Goal: Task Accomplishment & Management: Manage account settings

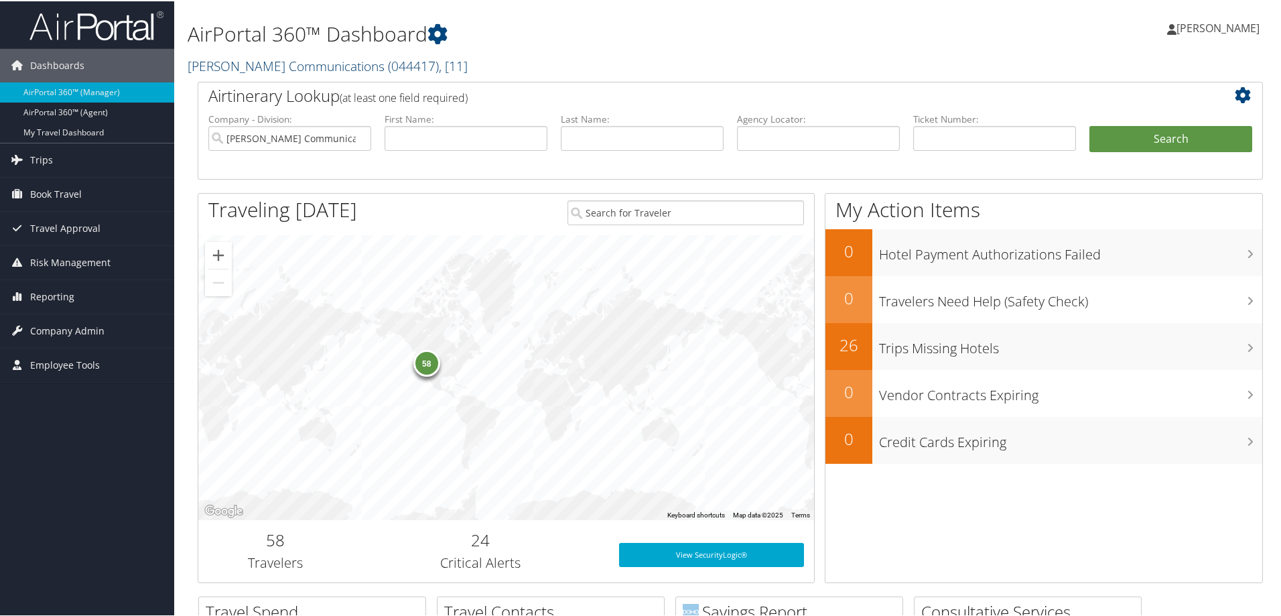
click at [279, 60] on link "[PERSON_NAME] Communications ( 044417 ) , [ 11 ]" at bounding box center [328, 65] width 280 height 18
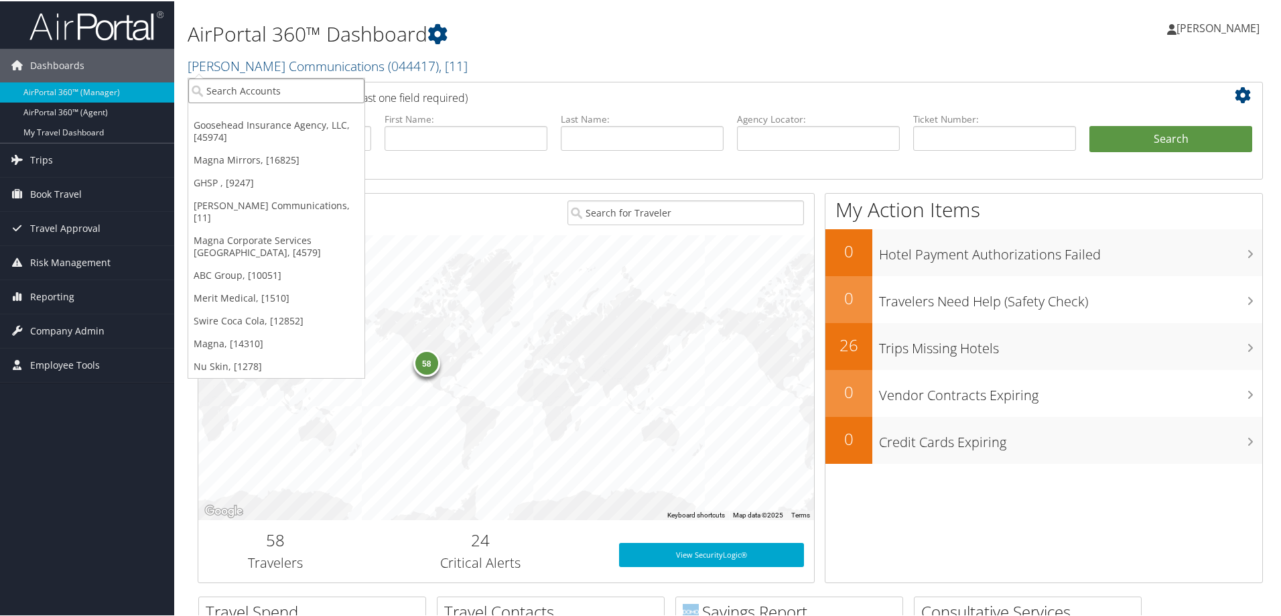
click at [282, 91] on input "search" at bounding box center [276, 89] width 176 height 25
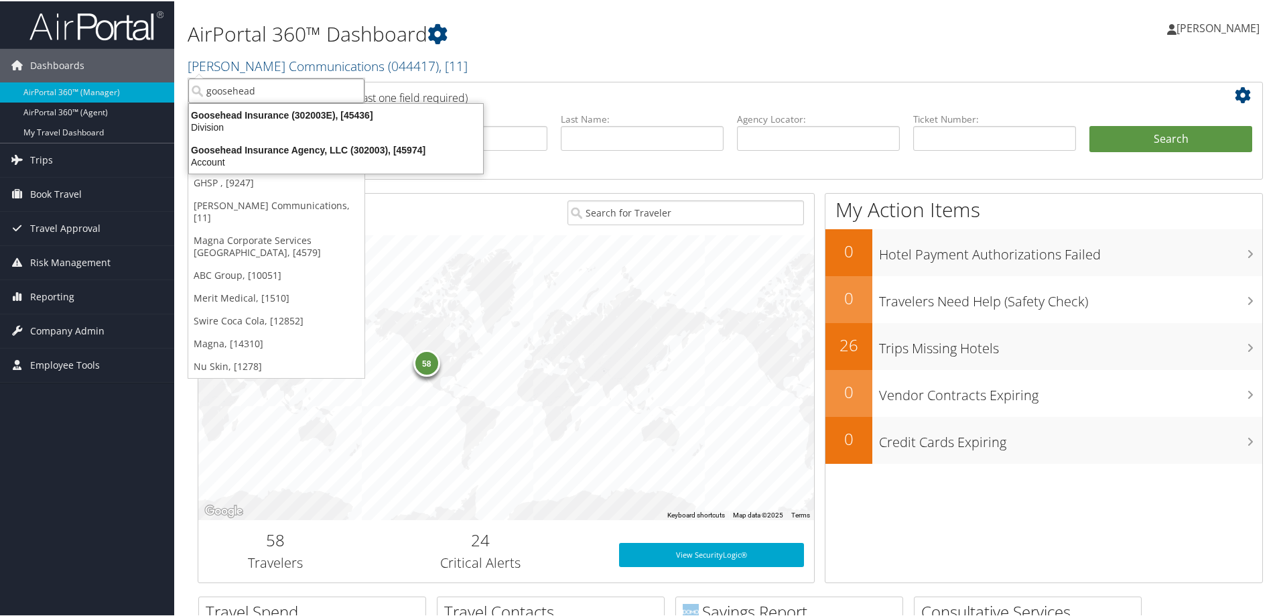
type input "goosehead"
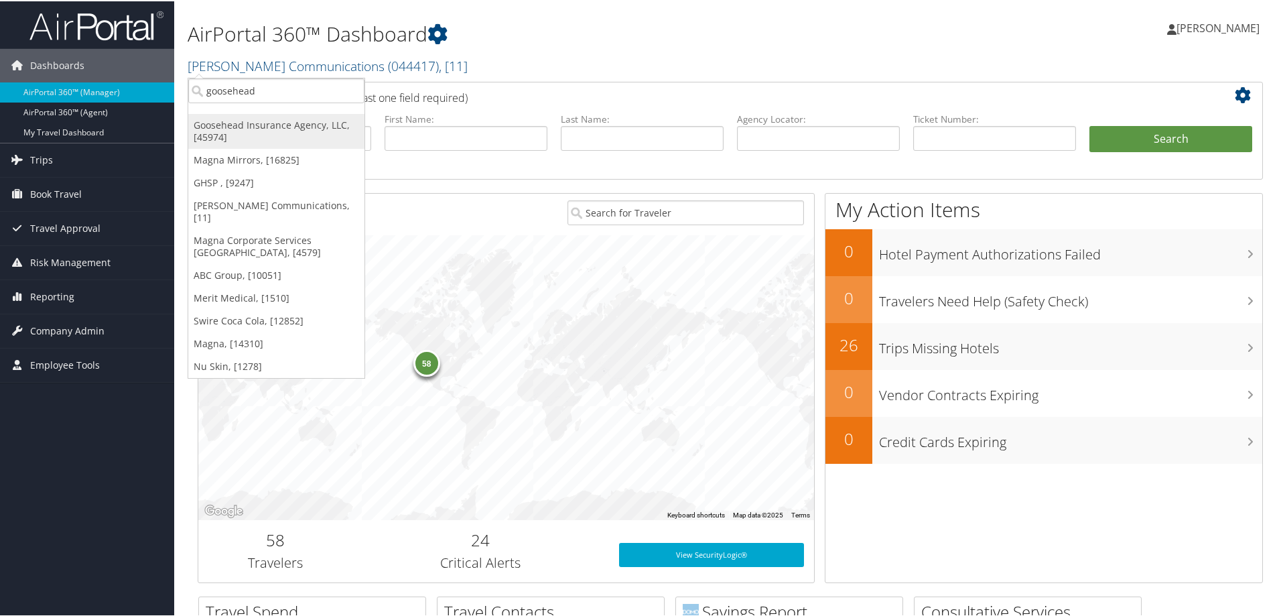
click at [283, 119] on link "Goosehead Insurance Agency, LLC, [45974]" at bounding box center [276, 130] width 176 height 35
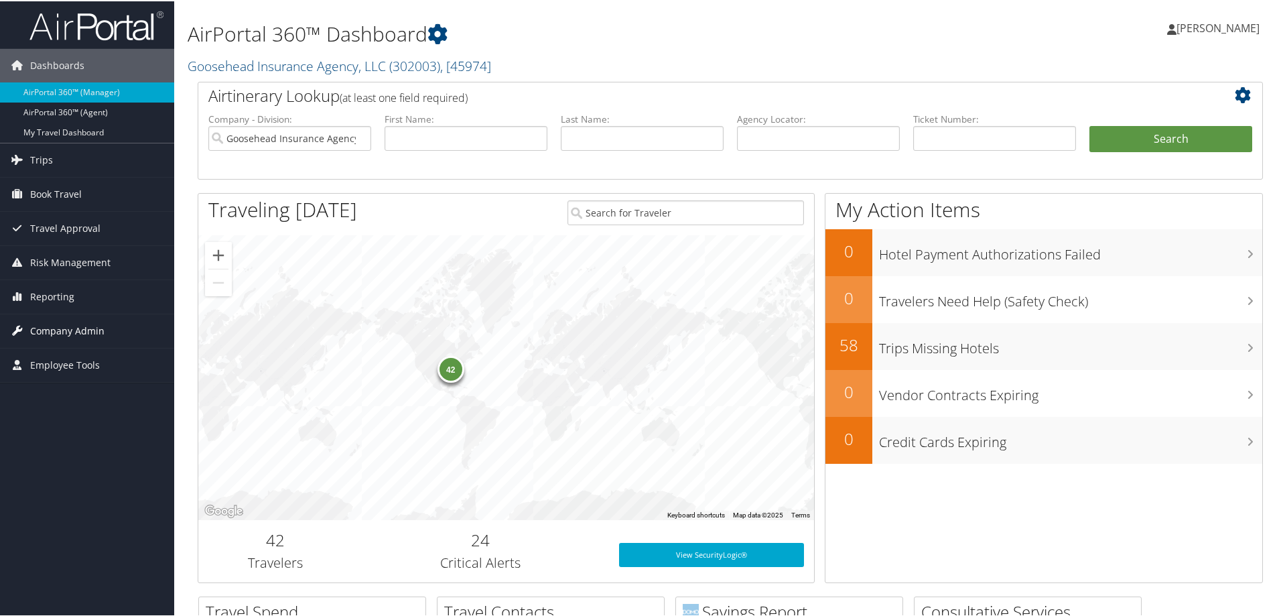
click at [88, 325] on span "Company Admin" at bounding box center [67, 330] width 74 height 34
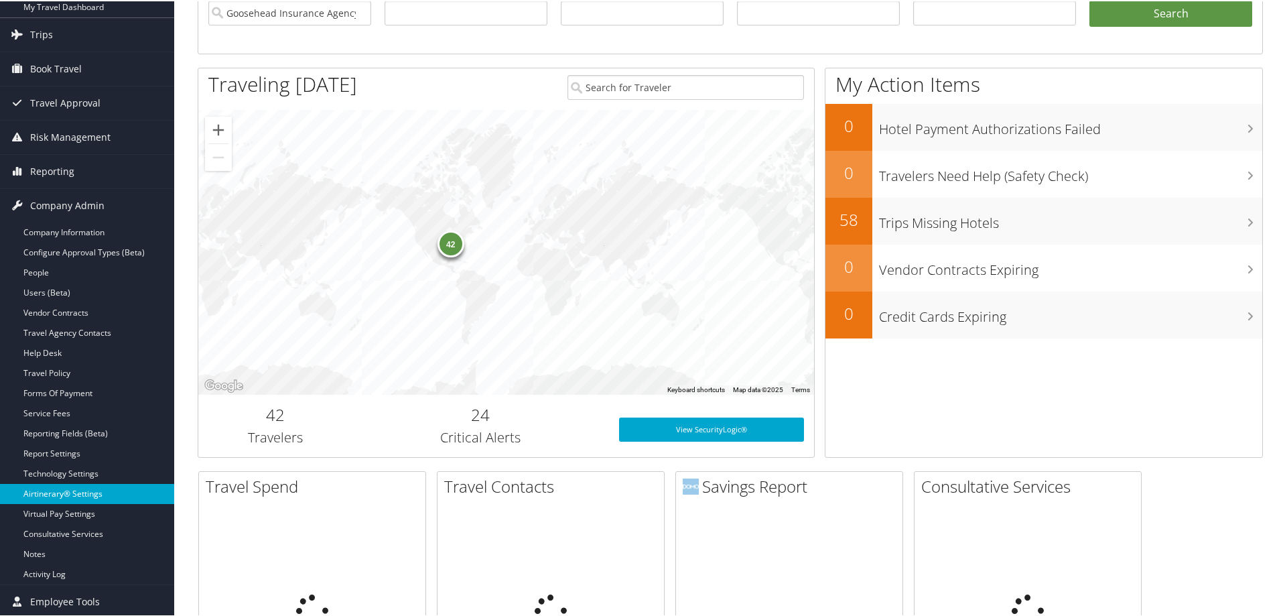
scroll to position [268, 0]
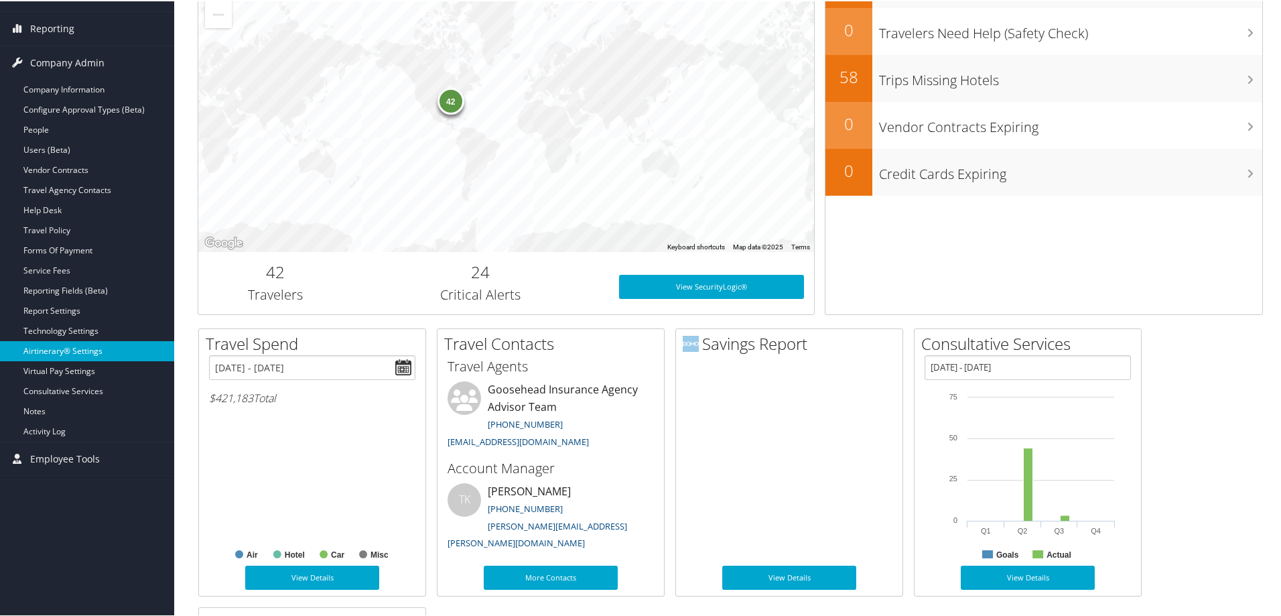
click at [78, 349] on link "Airtinerary® Settings" at bounding box center [87, 350] width 174 height 20
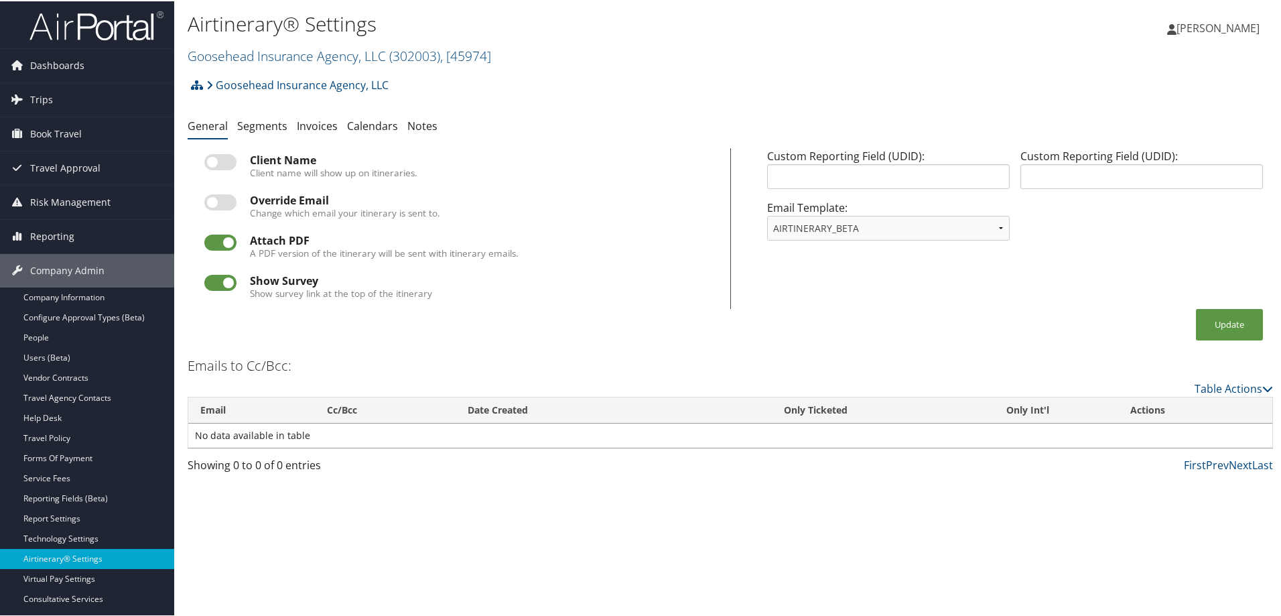
click at [569, 85] on div "Goosehead Insurance Agency, LLC Account Structure Goosehead Insurance Agency, L…" at bounding box center [731, 88] width 1086 height 36
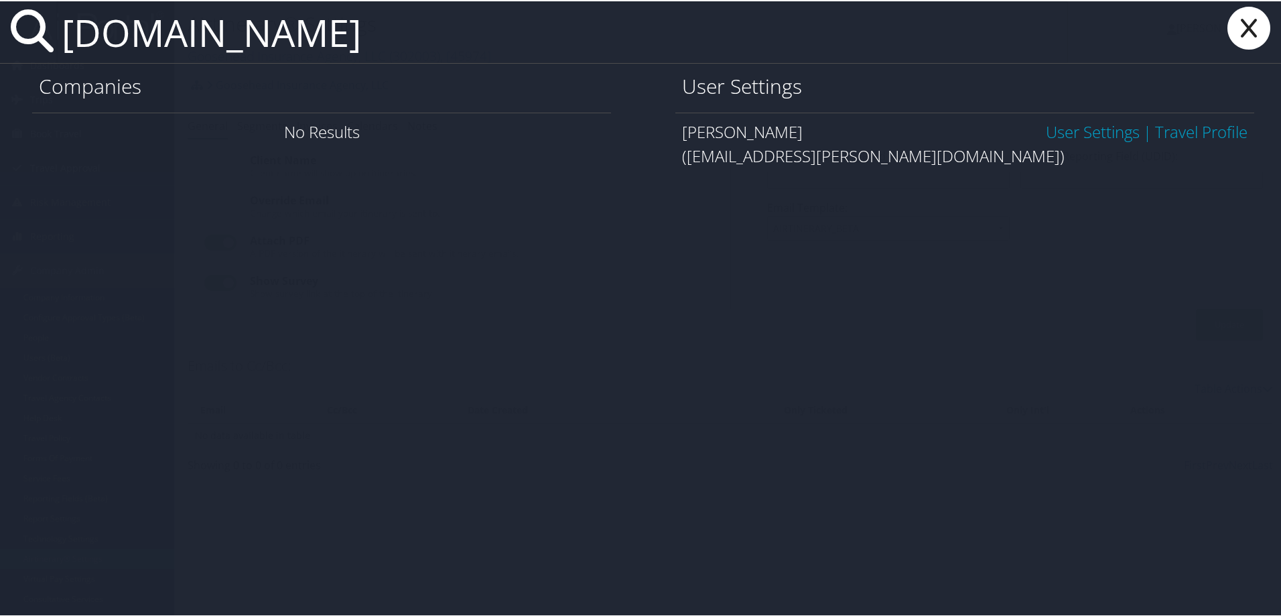
type input "mara.er"
drag, startPoint x: 917, startPoint y: 153, endPoint x: 896, endPoint y: 151, distance: 21.5
click at [896, 151] on div "(mara.erickson@goosehead.com)" at bounding box center [965, 155] width 566 height 24
click at [913, 153] on div "(mara.erickson@goosehead.com)" at bounding box center [965, 155] width 566 height 24
drag, startPoint x: 684, startPoint y: 155, endPoint x: 916, endPoint y: 152, distance: 231.9
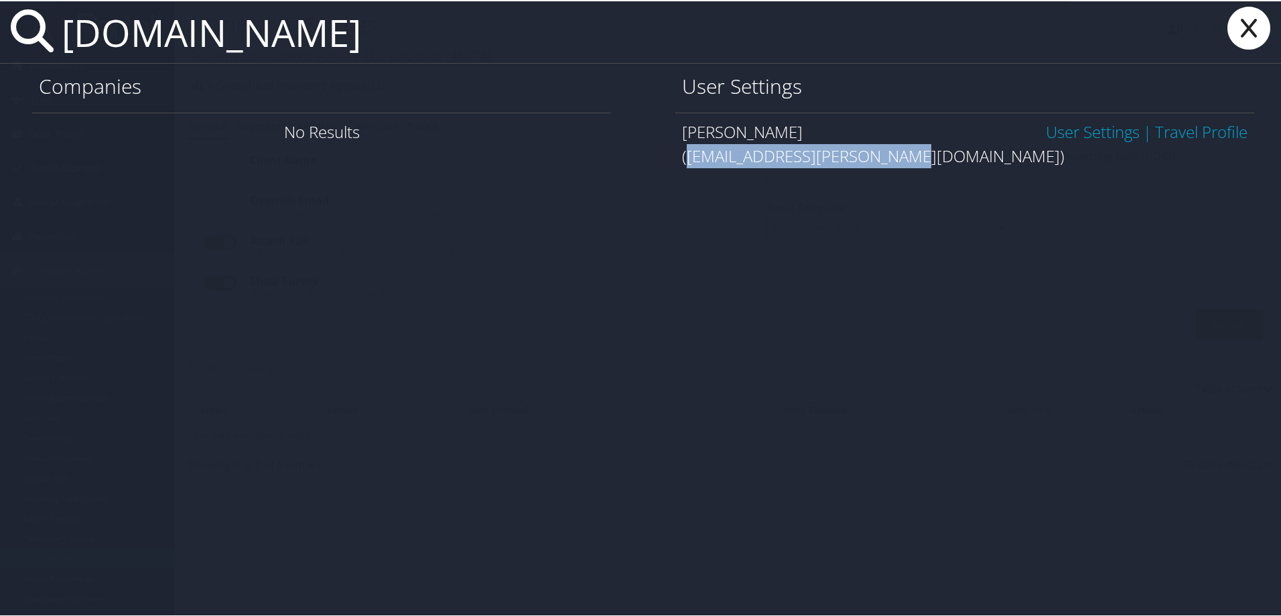
click at [916, 152] on div "(mara.erickson@goosehead.com)" at bounding box center [965, 155] width 566 height 24
copy div "mara.erickson@goosehead.com"
click at [1242, 23] on icon at bounding box center [1249, 26] width 54 height 43
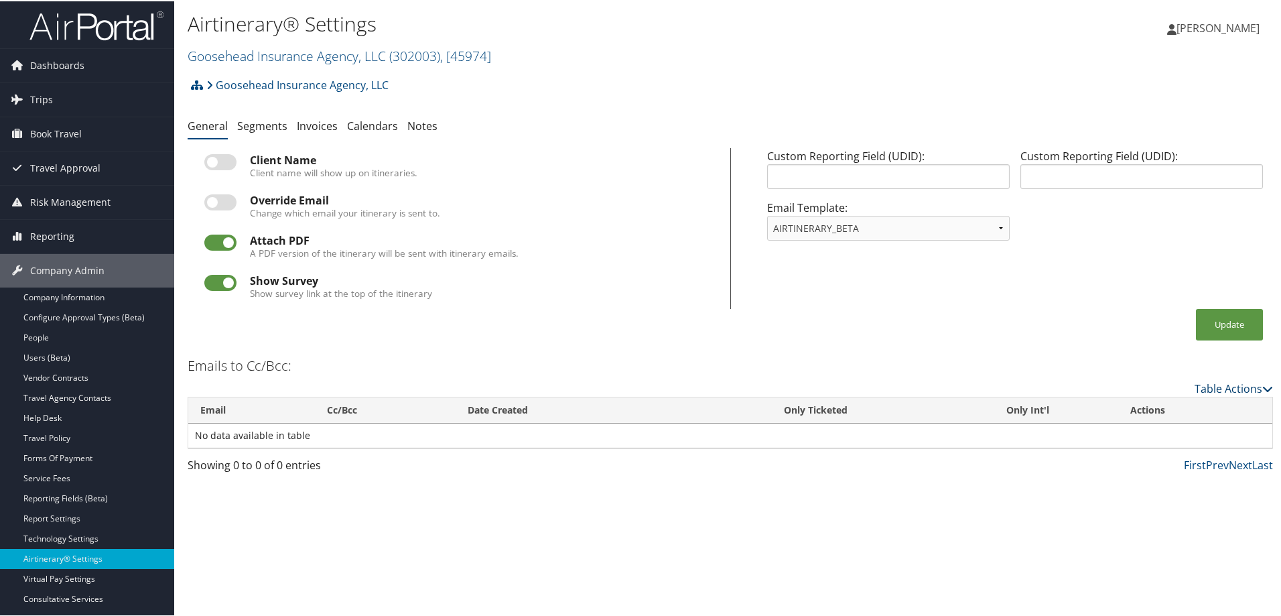
click at [1227, 385] on link "Table Actions" at bounding box center [1234, 387] width 78 height 15
click at [1145, 404] on link "Add New Cc Email" at bounding box center [1179, 408] width 176 height 23
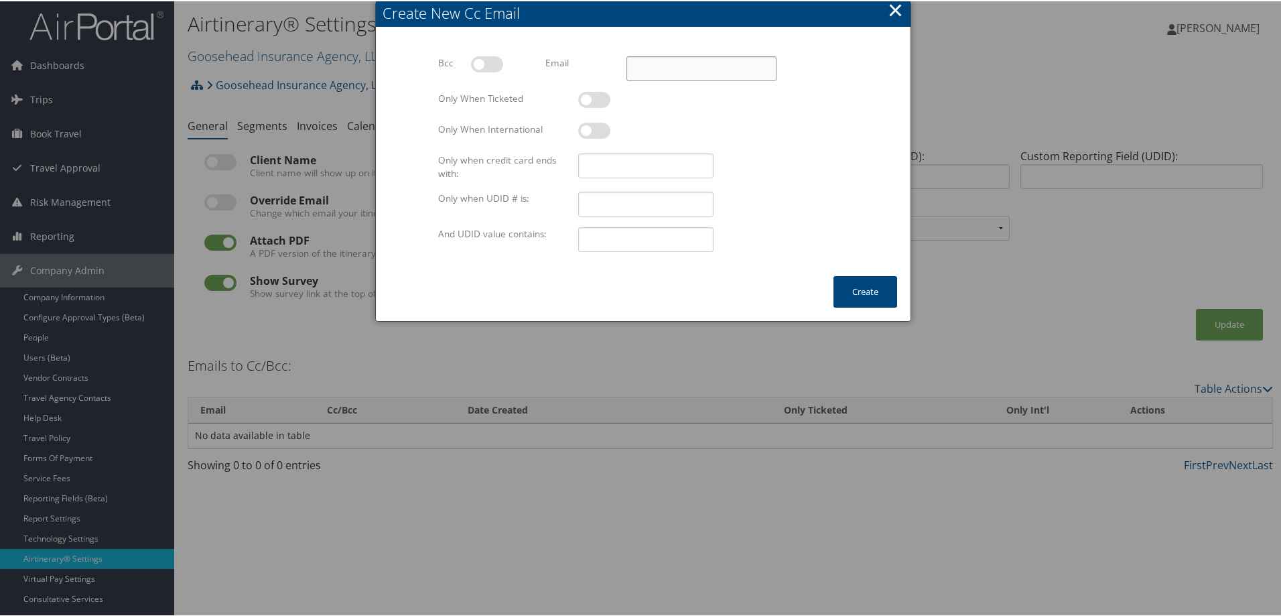
click at [649, 64] on input "Email" at bounding box center [702, 67] width 150 height 25
paste input "mara.erickson@goosehead.com"
type input "mara.erickson@goosehead.com"
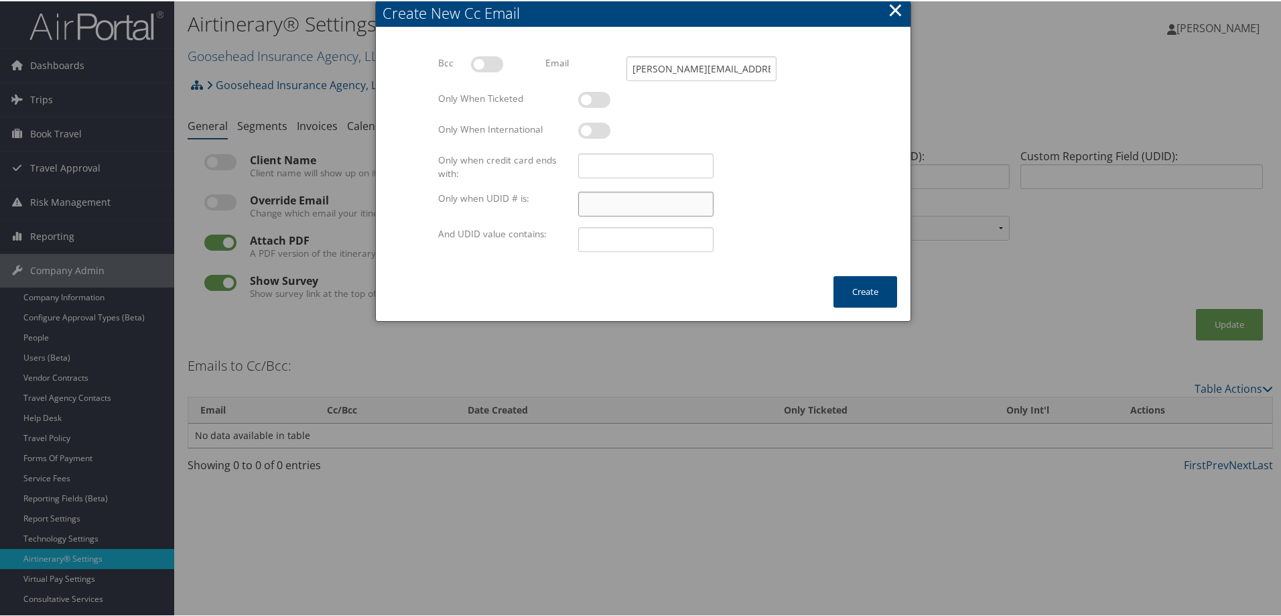
click at [588, 200] on input "Only when UDID # is:" at bounding box center [645, 202] width 135 height 25
type input "57"
type input "GUEST"
click at [863, 290] on button "Create" at bounding box center [866, 290] width 64 height 31
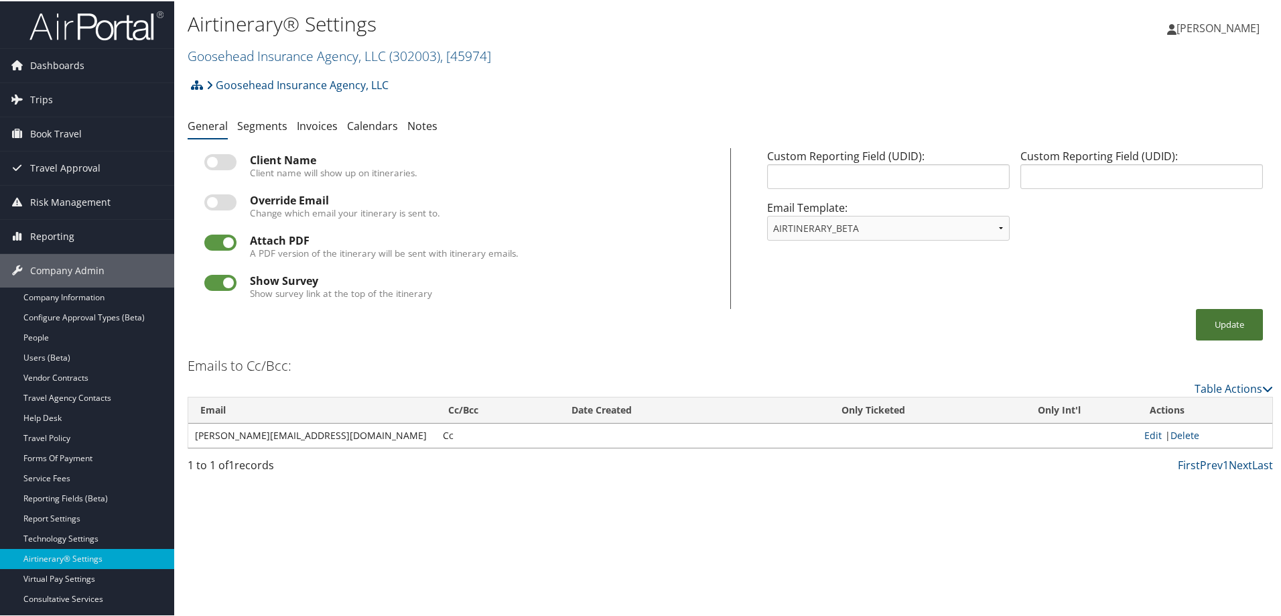
click at [1217, 325] on button "Update" at bounding box center [1229, 323] width 67 height 31
